Goal: Task Accomplishment & Management: Use online tool/utility

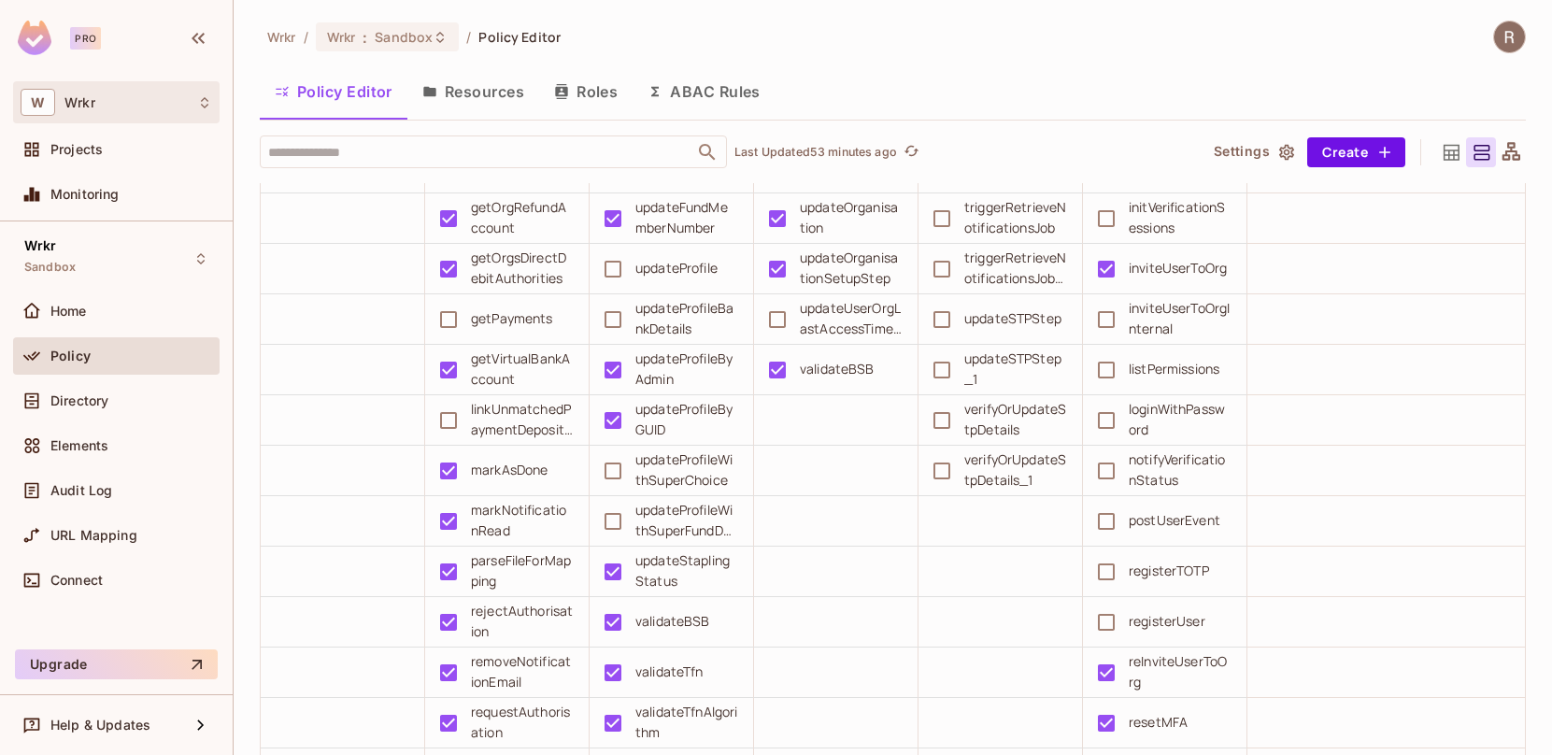
scroll to position [32244, 0]
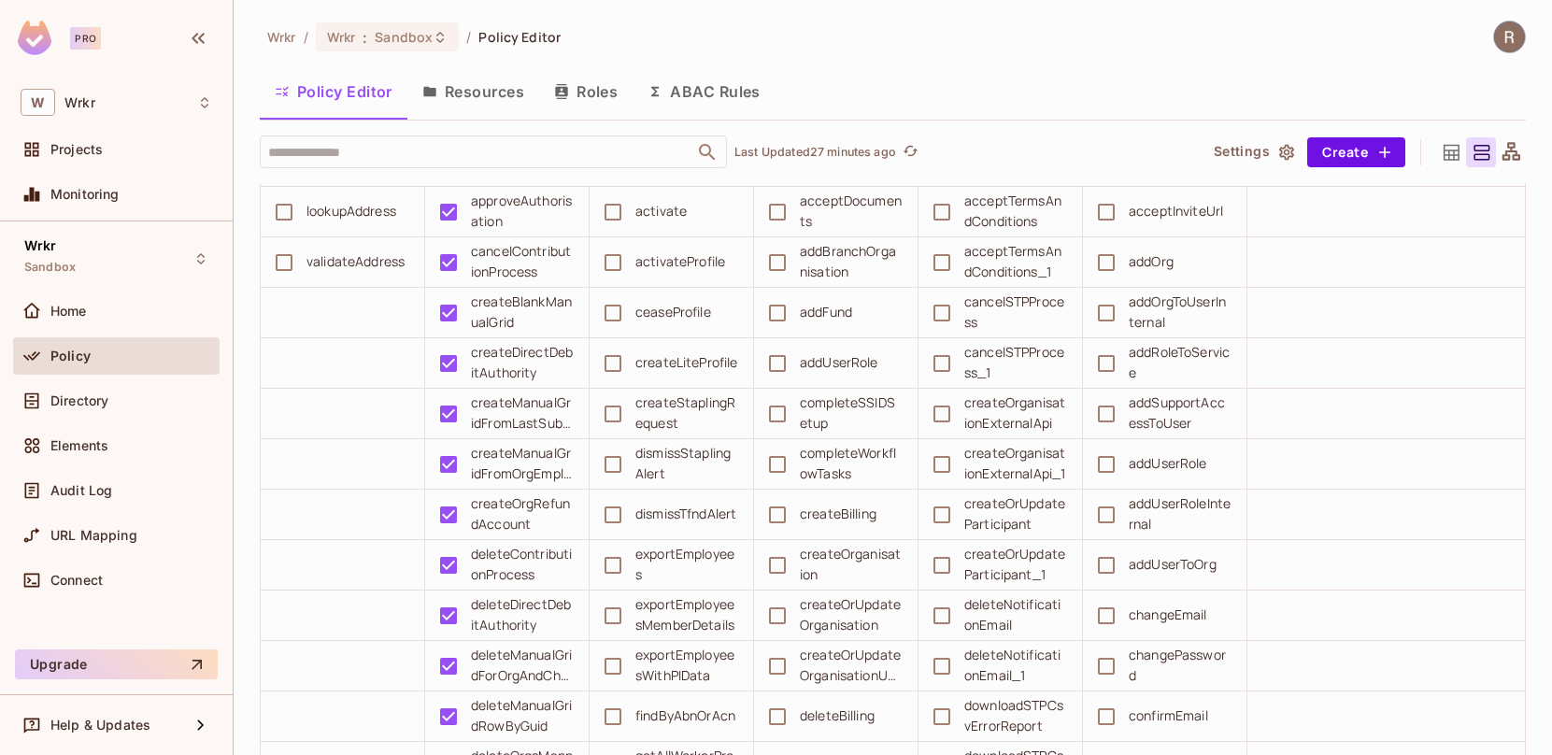
scroll to position [30183, 0]
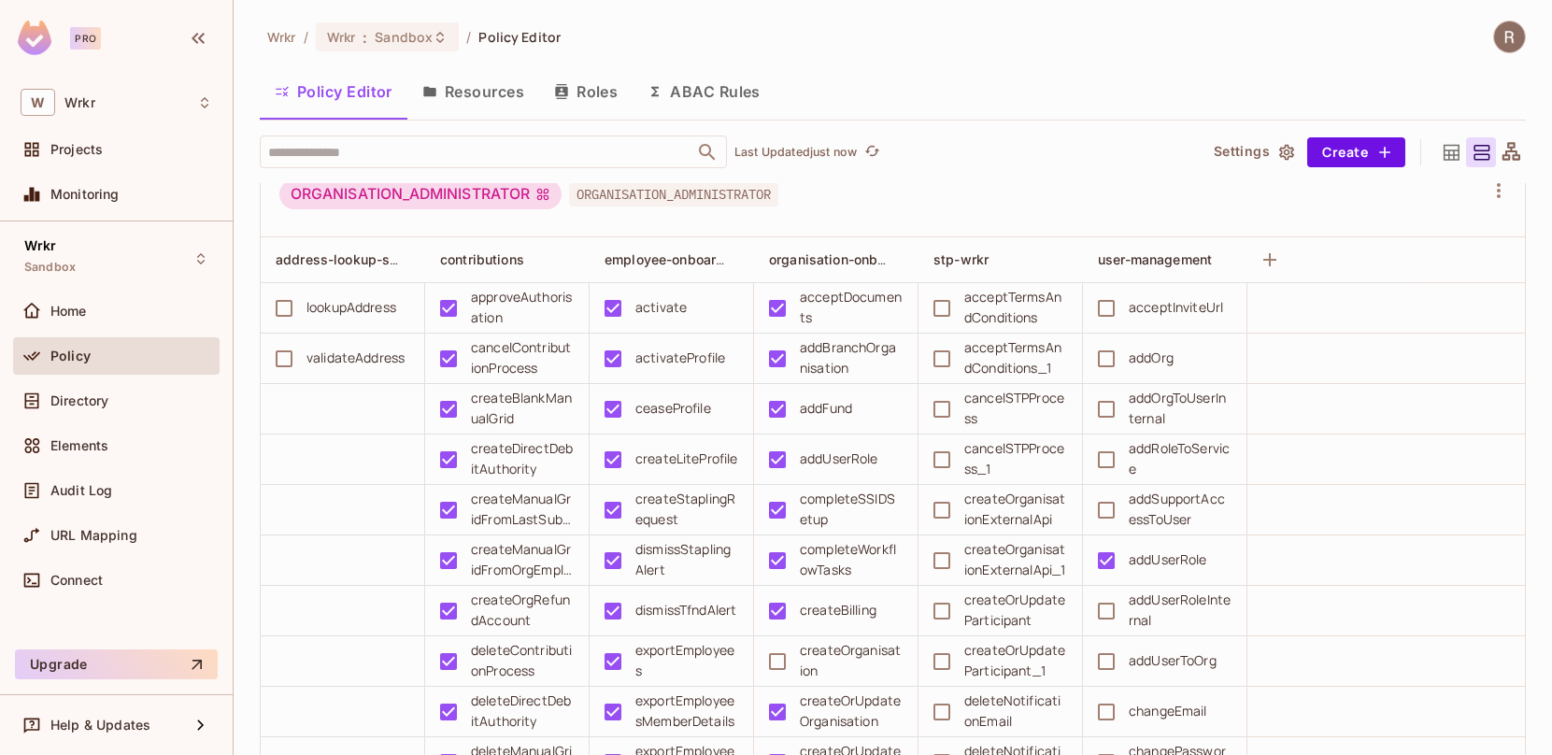
scroll to position [21026, 0]
